Goal: Ask a question

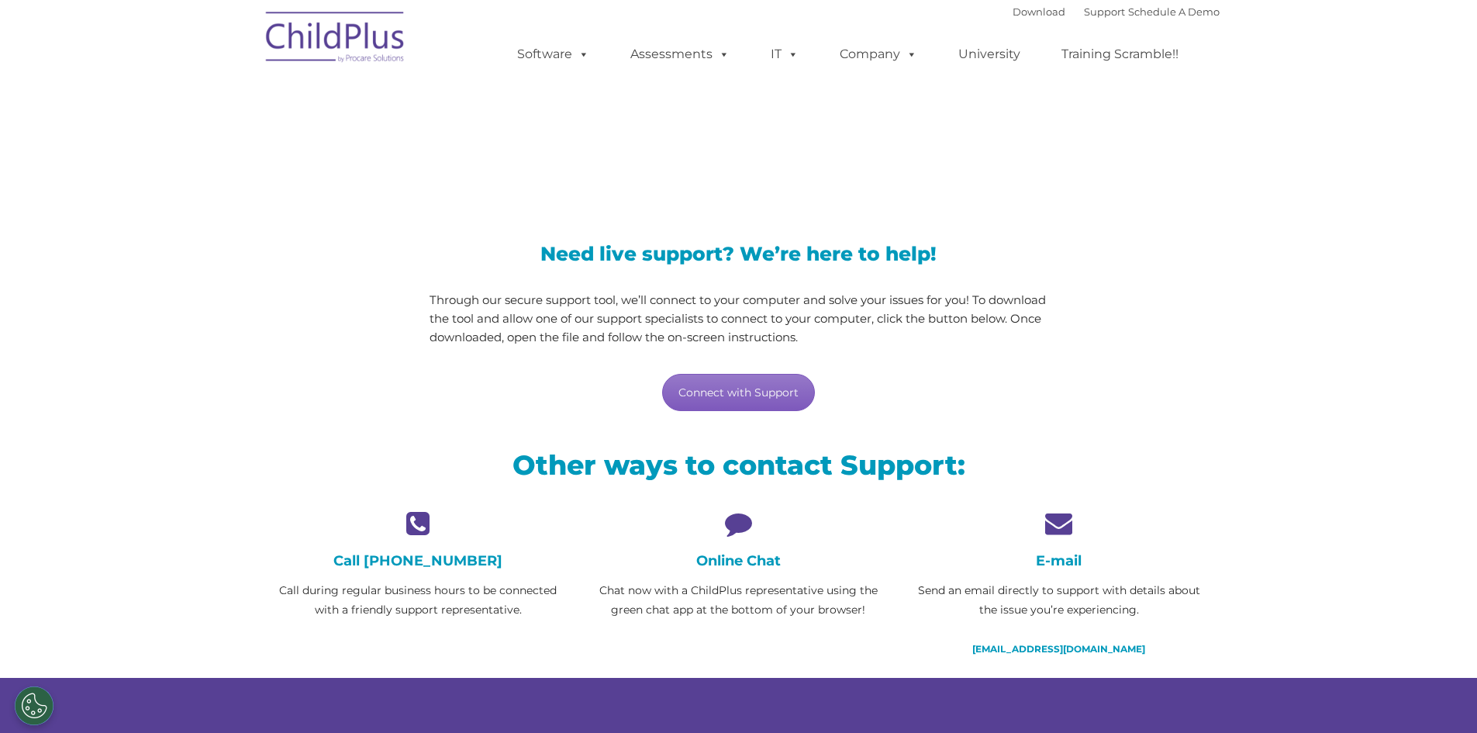
click at [742, 410] on link "Connect with Support" at bounding box center [738, 392] width 153 height 37
click at [741, 526] on icon at bounding box center [738, 522] width 297 height 27
click at [752, 560] on h4 "Online Chat" at bounding box center [738, 560] width 297 height 17
click at [746, 393] on link "Connect with Support" at bounding box center [738, 392] width 153 height 37
